Goal: Task Accomplishment & Management: Complete application form

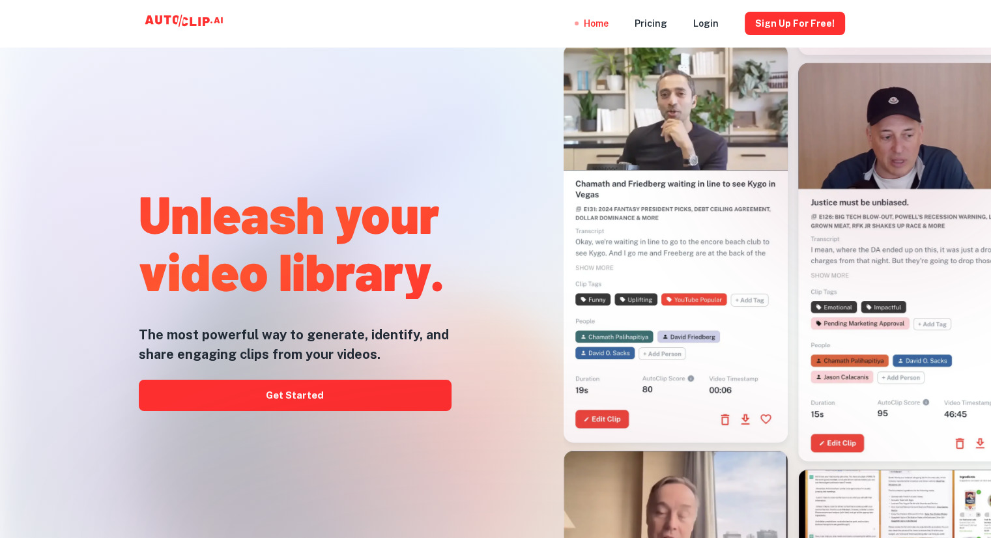
click at [289, 389] on link "Get Started" at bounding box center [295, 395] width 313 height 31
